Goal: Task Accomplishment & Management: Complete application form

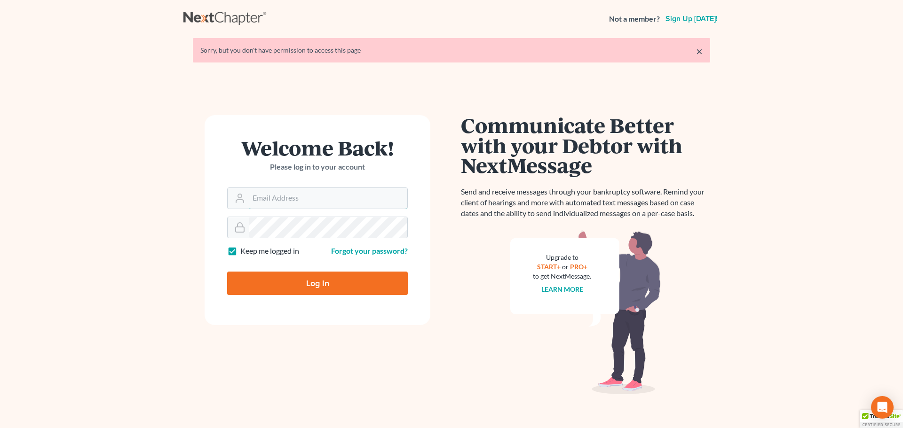
type input "[PERSON_NAME][EMAIL_ADDRESS][DOMAIN_NAME]"
click at [252, 281] on input "Log In" at bounding box center [317, 284] width 181 height 24
type input "Thinking..."
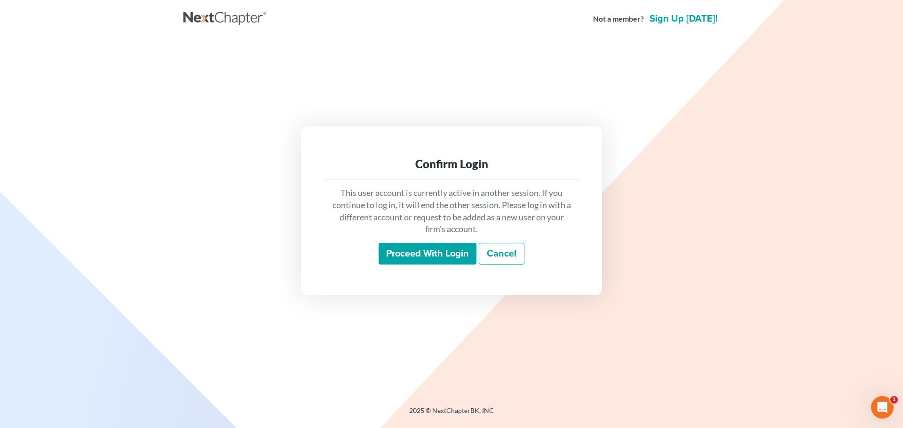
click at [413, 254] on input "Proceed with login" at bounding box center [428, 254] width 98 height 22
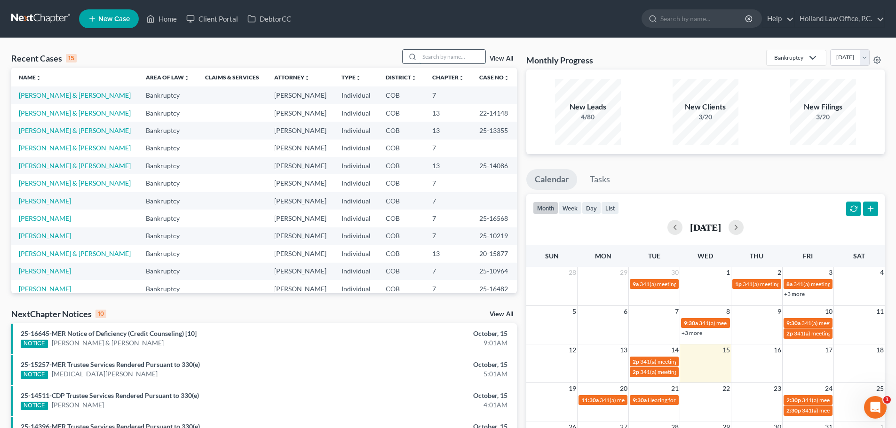
click at [436, 54] on input "search" at bounding box center [453, 57] width 66 height 14
paste input "Shane Hoefer"
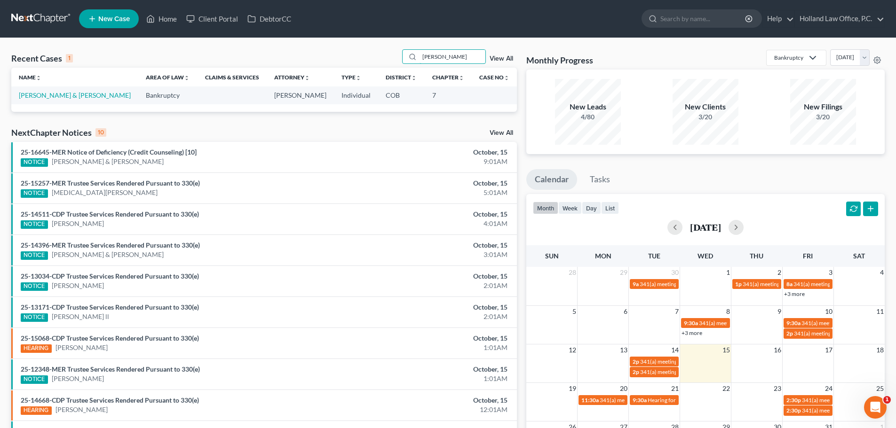
type input "Shane Hoefer"
click at [46, 99] on link "Hoefer, Shane & Susan" at bounding box center [75, 95] width 112 height 8
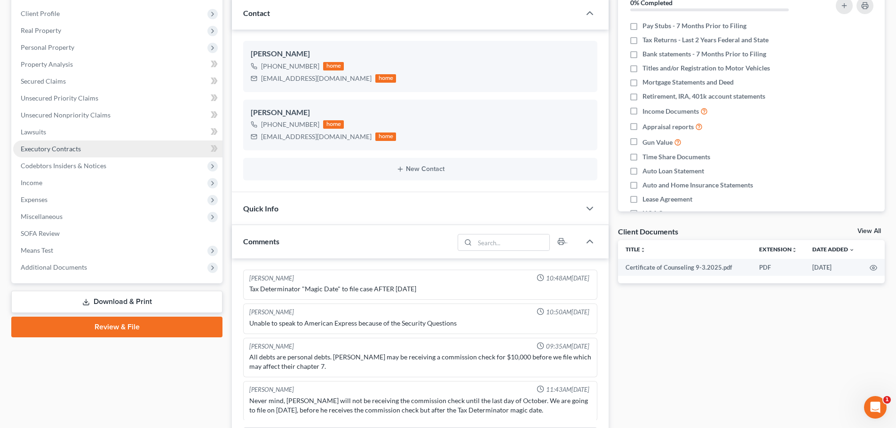
scroll to position [141, 0]
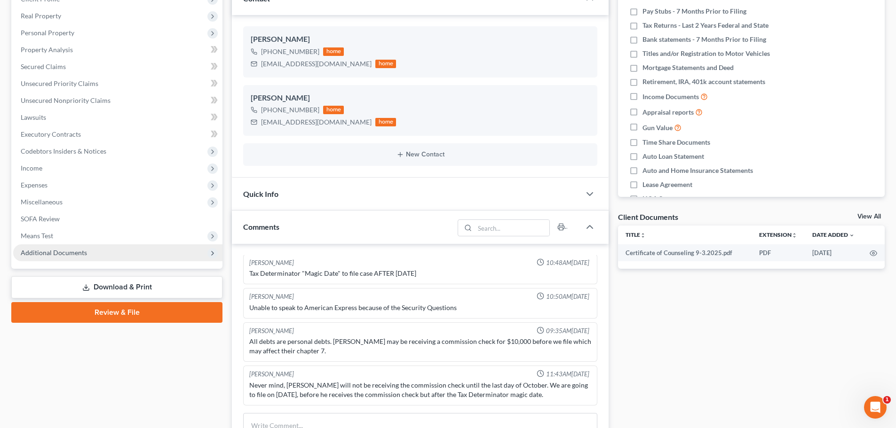
click at [88, 254] on span "Additional Documents" at bounding box center [117, 253] width 209 height 17
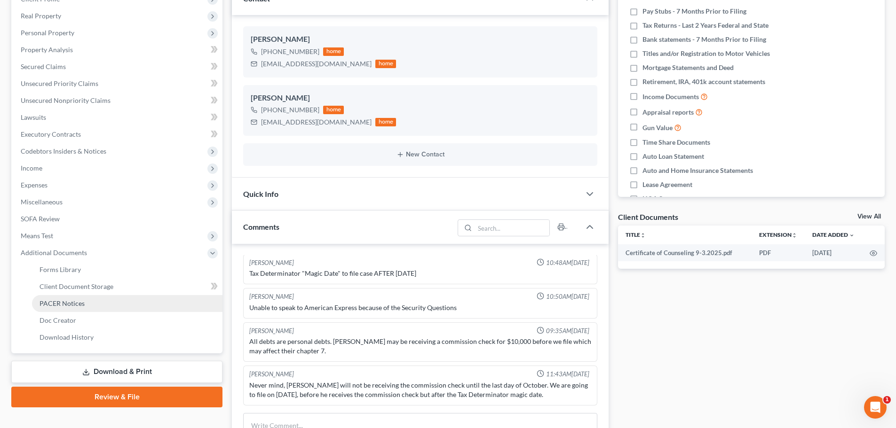
click at [72, 301] on span "PACER Notices" at bounding box center [62, 304] width 45 height 8
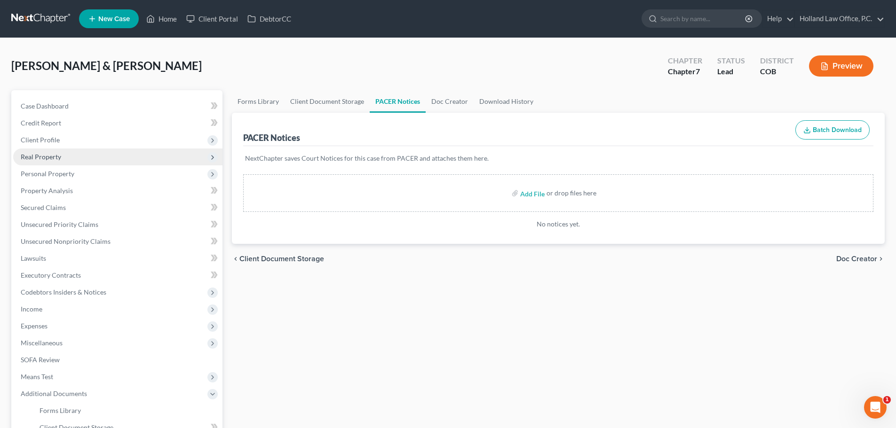
click at [40, 157] on span "Real Property" at bounding box center [41, 157] width 40 height 8
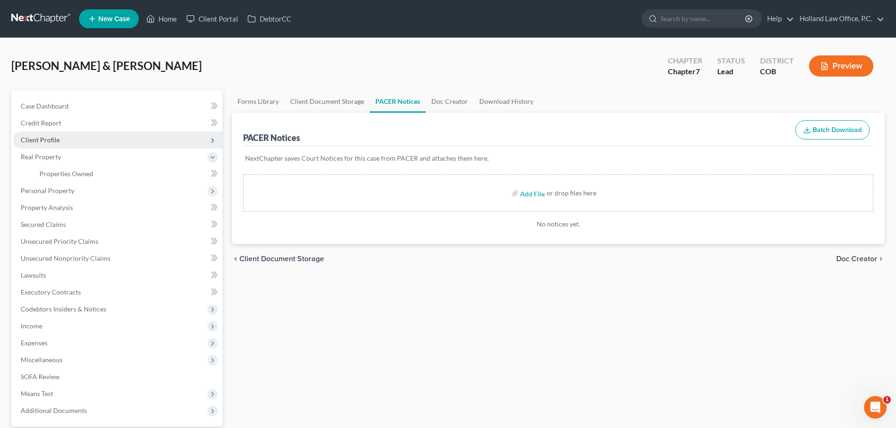
click at [38, 141] on span "Client Profile" at bounding box center [40, 140] width 39 height 8
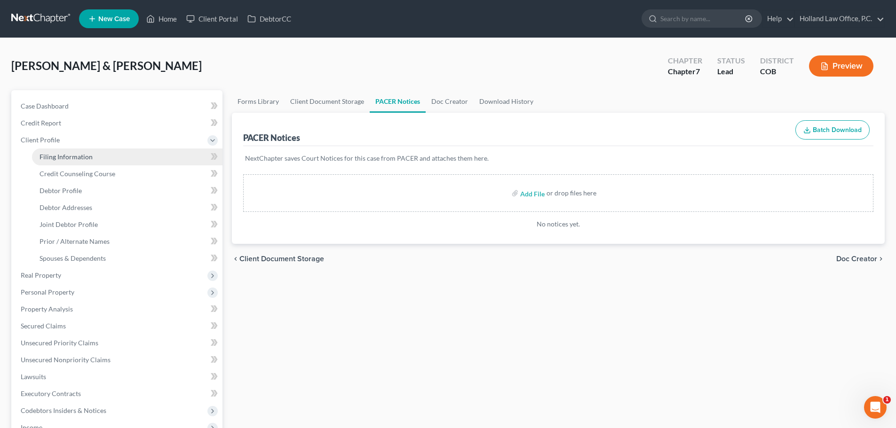
click at [53, 155] on span "Filing Information" at bounding box center [66, 157] width 53 height 8
select select "1"
select select "0"
select select "5"
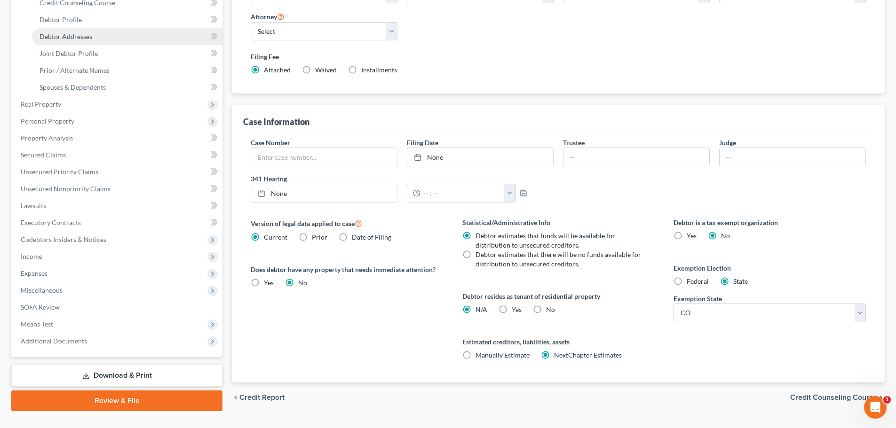
scroll to position [191, 0]
